Goal: Information Seeking & Learning: Learn about a topic

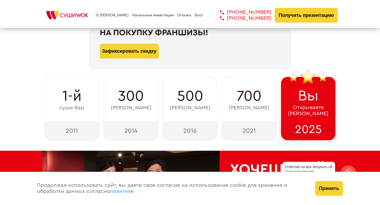
scroll to position [95, 0]
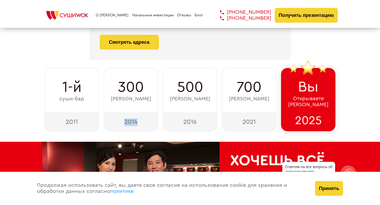
drag, startPoint x: 125, startPoint y: 124, endPoint x: 142, endPoint y: 124, distance: 16.6
click at [142, 124] on div "2014" at bounding box center [131, 121] width 54 height 19
drag, startPoint x: 242, startPoint y: 123, endPoint x: 261, endPoint y: 121, distance: 18.8
click at [261, 121] on div "2021" at bounding box center [249, 121] width 54 height 19
click at [360, 120] on div "ФРАНШИЗА СУШИ WOK При быстром принятии решения Скидка 100 000 ₽ на покупку фран…" at bounding box center [190, 34] width 372 height 196
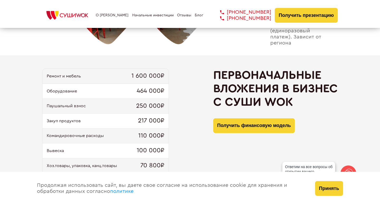
scroll to position [507, 0]
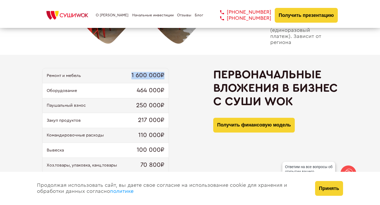
drag, startPoint x: 130, startPoint y: 74, endPoint x: 165, endPoint y: 73, distance: 34.3
click at [165, 74] on div "Ремонт и мебель 1 600 000₽" at bounding box center [106, 75] width 126 height 15
click at [187, 81] on div "Ремонт и мебель 1 600 000₽ Оборудование 464 000₽ Паушальный взнос 250 000₽ Заку…" at bounding box center [190, 146] width 296 height 156
drag, startPoint x: 136, startPoint y: 91, endPoint x: 165, endPoint y: 91, distance: 28.5
click at [165, 91] on div "Оборудование 464 000₽" at bounding box center [106, 90] width 126 height 15
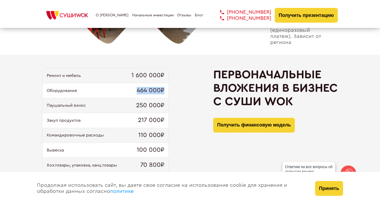
click at [196, 88] on div "Ремонт и мебель 1 600 000₽ Оборудование 464 000₽ Паушальный взнос 250 000₽ Заку…" at bounding box center [190, 146] width 296 height 156
drag, startPoint x: 136, startPoint y: 104, endPoint x: 172, endPoint y: 104, distance: 35.6
click at [172, 104] on div "Ремонт и мебель 1 600 000₽ Оборудование 464 000₽ Паушальный взнос 250 000₽ Заку…" at bounding box center [190, 146] width 296 height 156
click at [190, 104] on div "Ремонт и мебель 1 600 000₽ Оборудование 464 000₽ Паушальный взнос 250 000₽ Заку…" at bounding box center [190, 146] width 296 height 156
drag, startPoint x: 137, startPoint y: 120, endPoint x: 173, endPoint y: 120, distance: 36.2
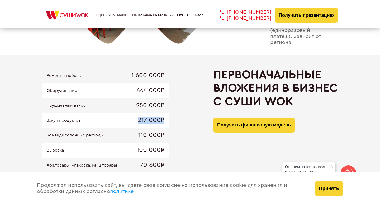
click at [173, 120] on div "Ремонт и мебель 1 600 000₽ Оборудование 464 000₽ Паушальный взнос 250 000₽ Заку…" at bounding box center [190, 146] width 296 height 156
click at [184, 116] on div "Ремонт и мебель 1 600 000₽ Оборудование 464 000₽ Паушальный взнос 250 000₽ Заку…" at bounding box center [190, 146] width 296 height 156
drag, startPoint x: 135, startPoint y: 134, endPoint x: 175, endPoint y: 134, distance: 40.1
click at [175, 134] on div "Ремонт и мебель 1 600 000₽ Оборудование 464 000₽ Паушальный взнос 250 000₽ Заку…" at bounding box center [190, 146] width 296 height 156
click at [190, 131] on div "Ремонт и мебель 1 600 000₽ Оборудование 464 000₽ Паушальный взнос 250 000₽ Заку…" at bounding box center [190, 146] width 296 height 156
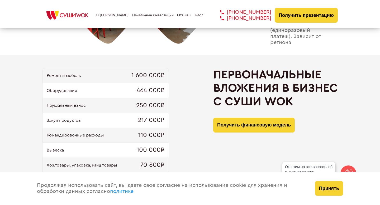
scroll to position [522, 0]
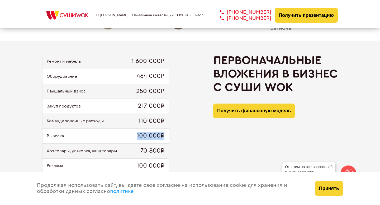
drag, startPoint x: 136, startPoint y: 137, endPoint x: 180, endPoint y: 138, distance: 44.1
click at [180, 137] on div "Ремонт и мебель 1 600 000₽ Оборудование 464 000₽ Паушальный взнос 250 000₽ Заку…" at bounding box center [190, 132] width 296 height 156
click at [197, 130] on div "Ремонт и мебель 1 600 000₽ Оборудование 464 000₽ Паушальный взнос 250 000₽ Заку…" at bounding box center [190, 132] width 296 height 156
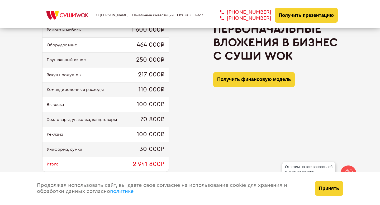
scroll to position [559, 0]
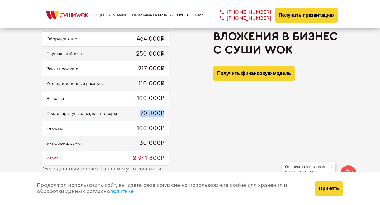
drag, startPoint x: 140, startPoint y: 113, endPoint x: 172, endPoint y: 113, distance: 32.7
click at [172, 113] on div "Ремонт и мебель 1 600 000₽ Оборудование 464 000₽ Паушальный взнос 250 000₽ Заку…" at bounding box center [190, 94] width 296 height 156
click at [201, 110] on div "Ремонт и мебель 1 600 000₽ Оборудование 464 000₽ Паушальный взнос 250 000₽ Заку…" at bounding box center [190, 94] width 296 height 156
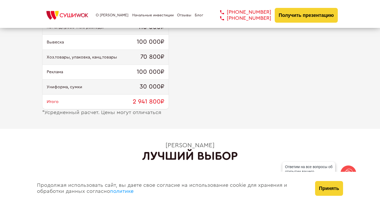
scroll to position [617, 0]
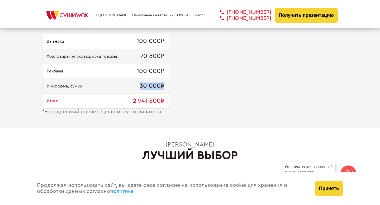
drag, startPoint x: 138, startPoint y: 88, endPoint x: 185, endPoint y: 88, distance: 47.3
click at [185, 88] on div "Ремонт и мебель 1 600 000₽ Оборудование 464 000₽ Паушальный взнос 250 000₽ Заку…" at bounding box center [190, 37] width 296 height 156
click at [240, 107] on div "Первоначальные вложения в бизнес с [PERSON_NAME] Получить финансовую модель" at bounding box center [275, 37] width 125 height 156
drag, startPoint x: 133, startPoint y: 101, endPoint x: 222, endPoint y: 102, distance: 89.3
click at [205, 102] on div "Ремонт и мебель 1 600 000₽ Оборудование 464 000₽ Паушальный взнос 250 000₽ Заку…" at bounding box center [190, 37] width 296 height 156
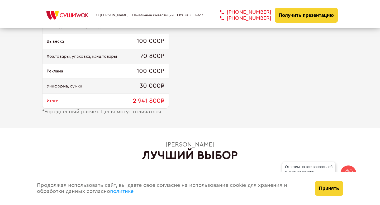
click at [224, 102] on div "Первоначальные вложения в бизнес с [PERSON_NAME] Получить финансовую модель" at bounding box center [275, 37] width 125 height 156
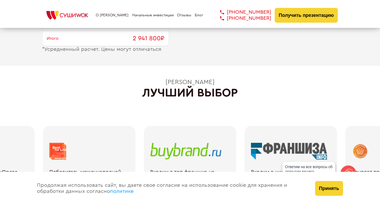
scroll to position [712, 0]
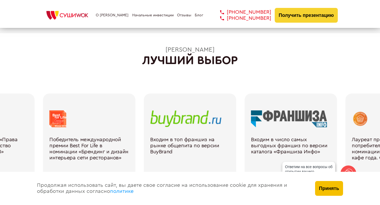
click at [329, 189] on button "Принять" at bounding box center [329, 188] width 28 height 15
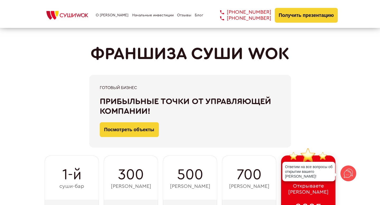
scroll to position [8, 0]
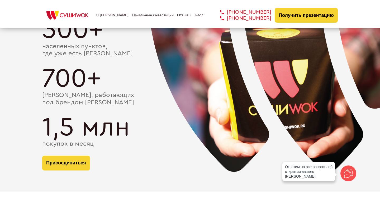
scroll to position [998, 0]
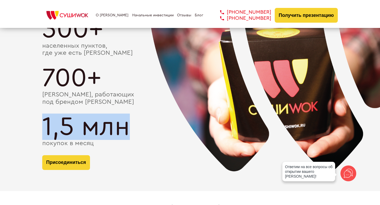
drag, startPoint x: 46, startPoint y: 127, endPoint x: 146, endPoint y: 124, distance: 99.6
click at [146, 124] on div "1,5 млн" at bounding box center [190, 127] width 296 height 26
click at [158, 159] on div "Присоединиться" at bounding box center [190, 163] width 296 height 15
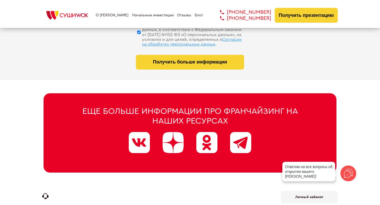
scroll to position [2677, 0]
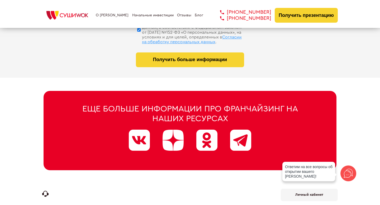
click at [347, 175] on icon at bounding box center [348, 173] width 13 height 13
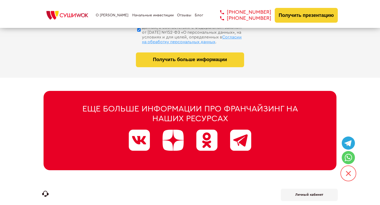
click at [349, 140] on icon at bounding box center [348, 143] width 11 height 11
